Goal: Task Accomplishment & Management: Manage account settings

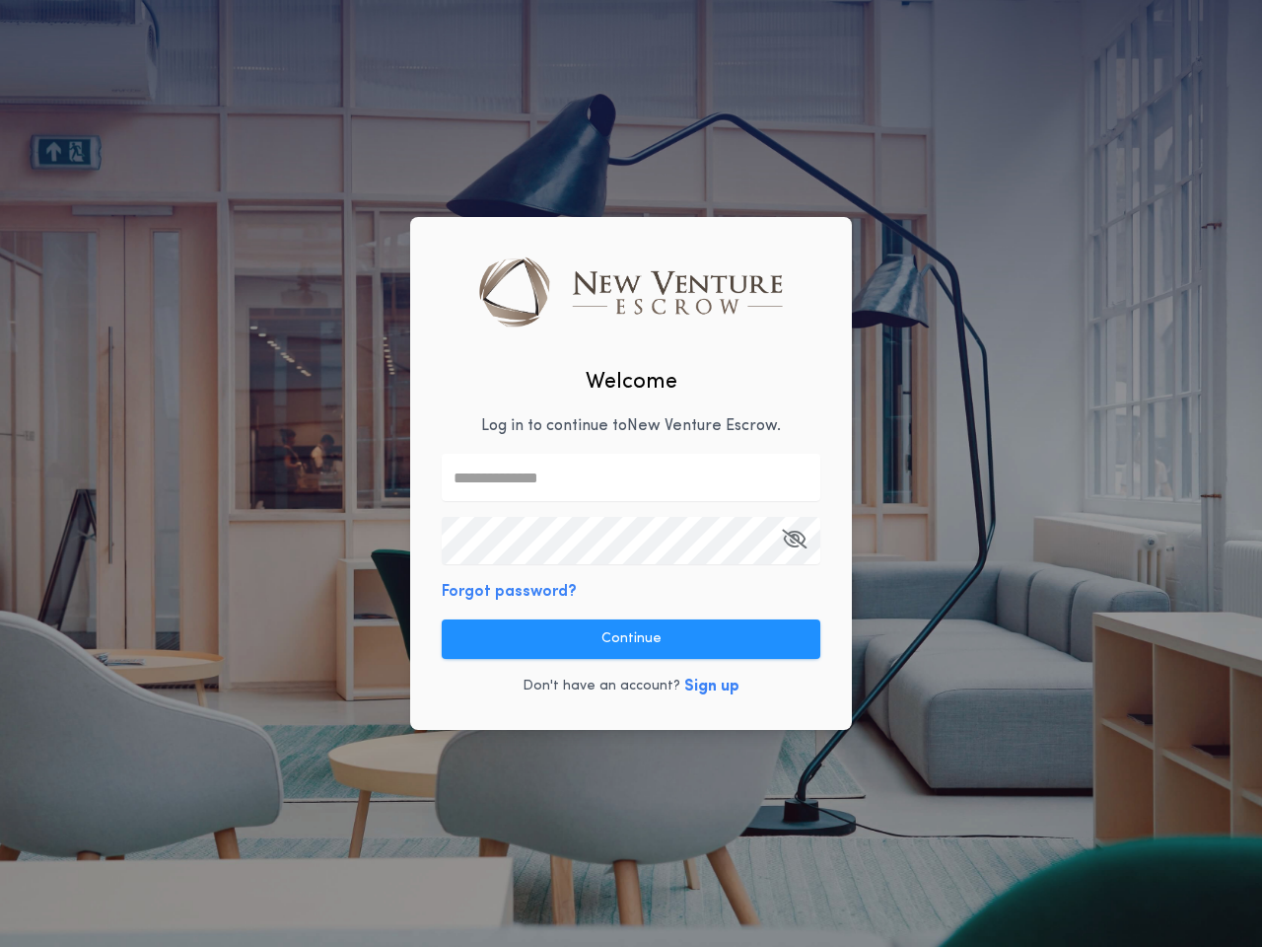
click at [631, 473] on input "text" at bounding box center [631, 477] width 379 height 47
click at [794, 539] on icon "button" at bounding box center [794, 539] width 25 height 1
click at [506, 592] on button "Forgot password?" at bounding box center [509, 592] width 135 height 24
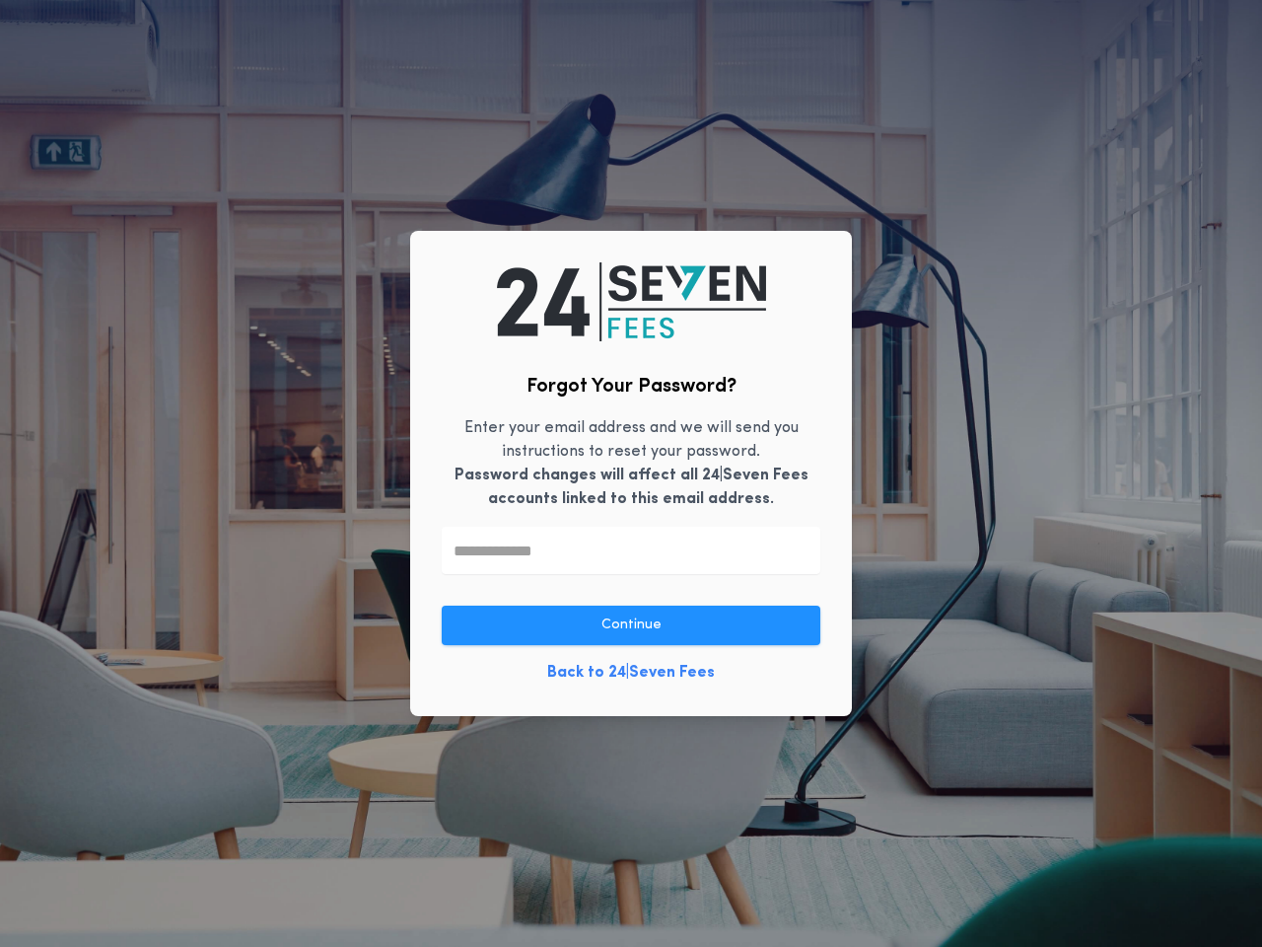
click at [631, 661] on link "Back to 24|Seven Fees" at bounding box center [631, 673] width 168 height 24
click at [707, 687] on div "Forgot Your Password? Enter your email address and we will send you instruction…" at bounding box center [631, 473] width 442 height 485
click at [645, 934] on button "button" at bounding box center [645, 946] width 29 height 49
